Goal: Find specific page/section: Find specific page/section

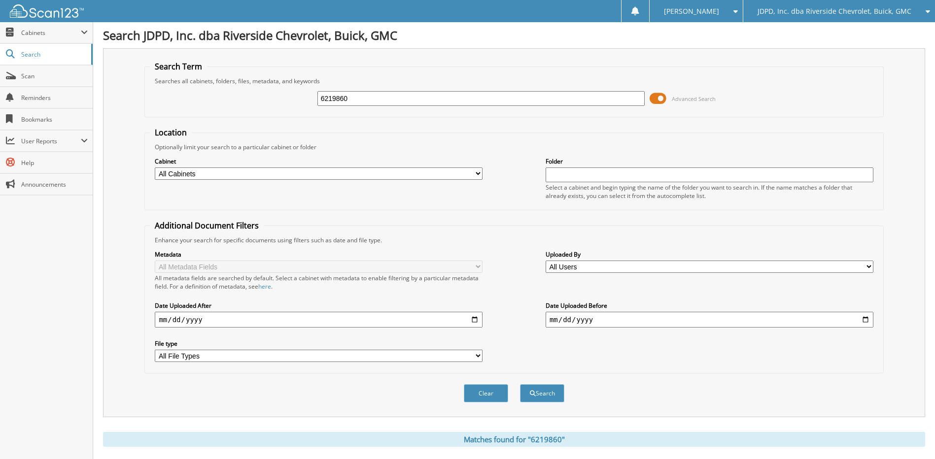
click at [784, 16] on div "JDPD, Inc. dba Riverside Chevrolet, Buick, GMC" at bounding box center [839, 11] width 182 height 22
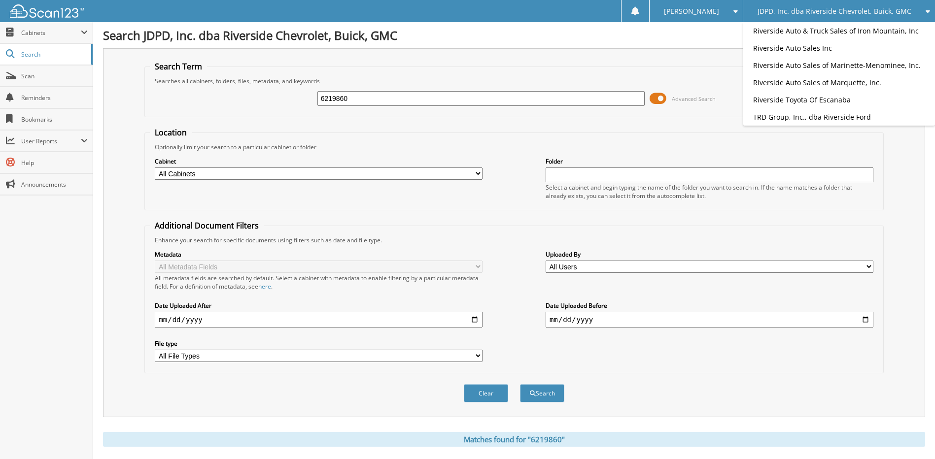
scroll to position [246, 0]
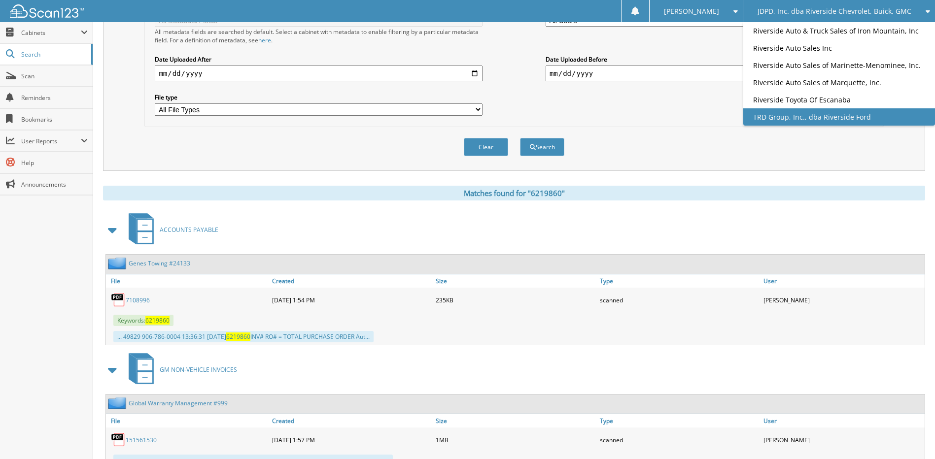
click at [807, 125] on link "TRD Group, Inc., dba Riverside Ford" at bounding box center [839, 116] width 192 height 17
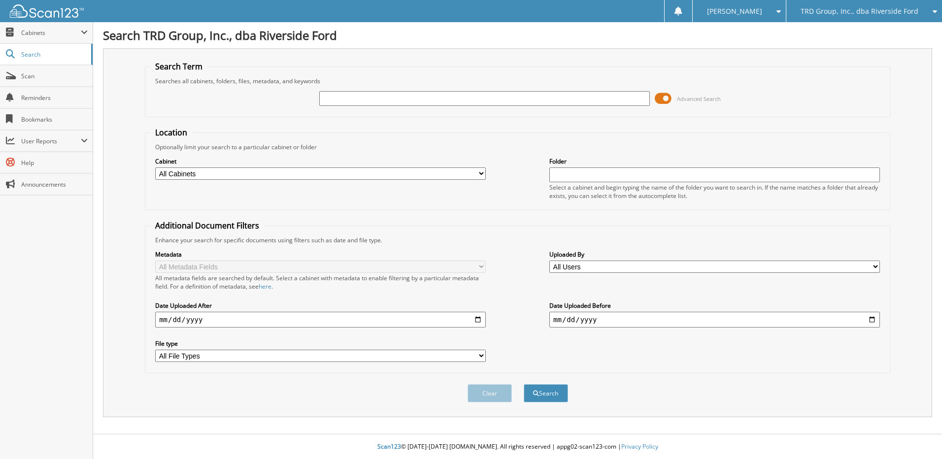
click at [434, 103] on input "text" at bounding box center [484, 98] width 331 height 15
type input "6104787"
click at [524, 384] on button "Search" at bounding box center [546, 393] width 44 height 18
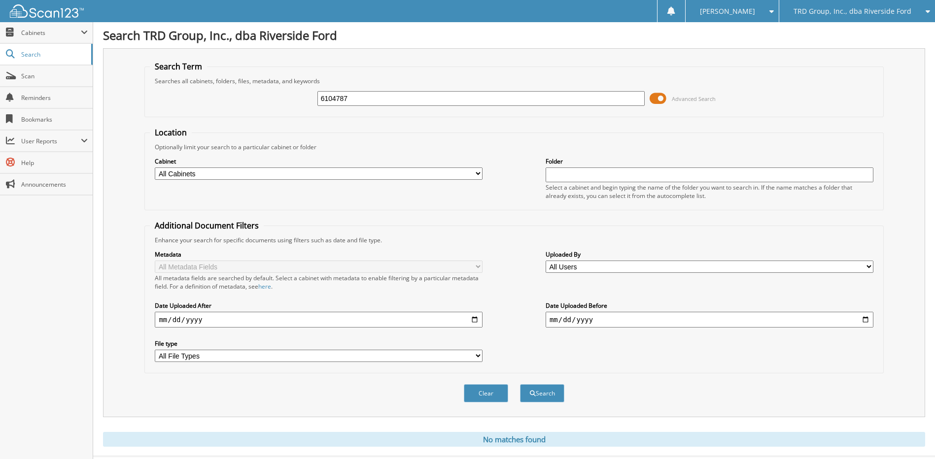
click at [355, 90] on div "6104787" at bounding box center [481, 98] width 328 height 17
click at [354, 93] on input "6104787" at bounding box center [481, 98] width 328 height 15
